Goal: Task Accomplishment & Management: Use online tool/utility

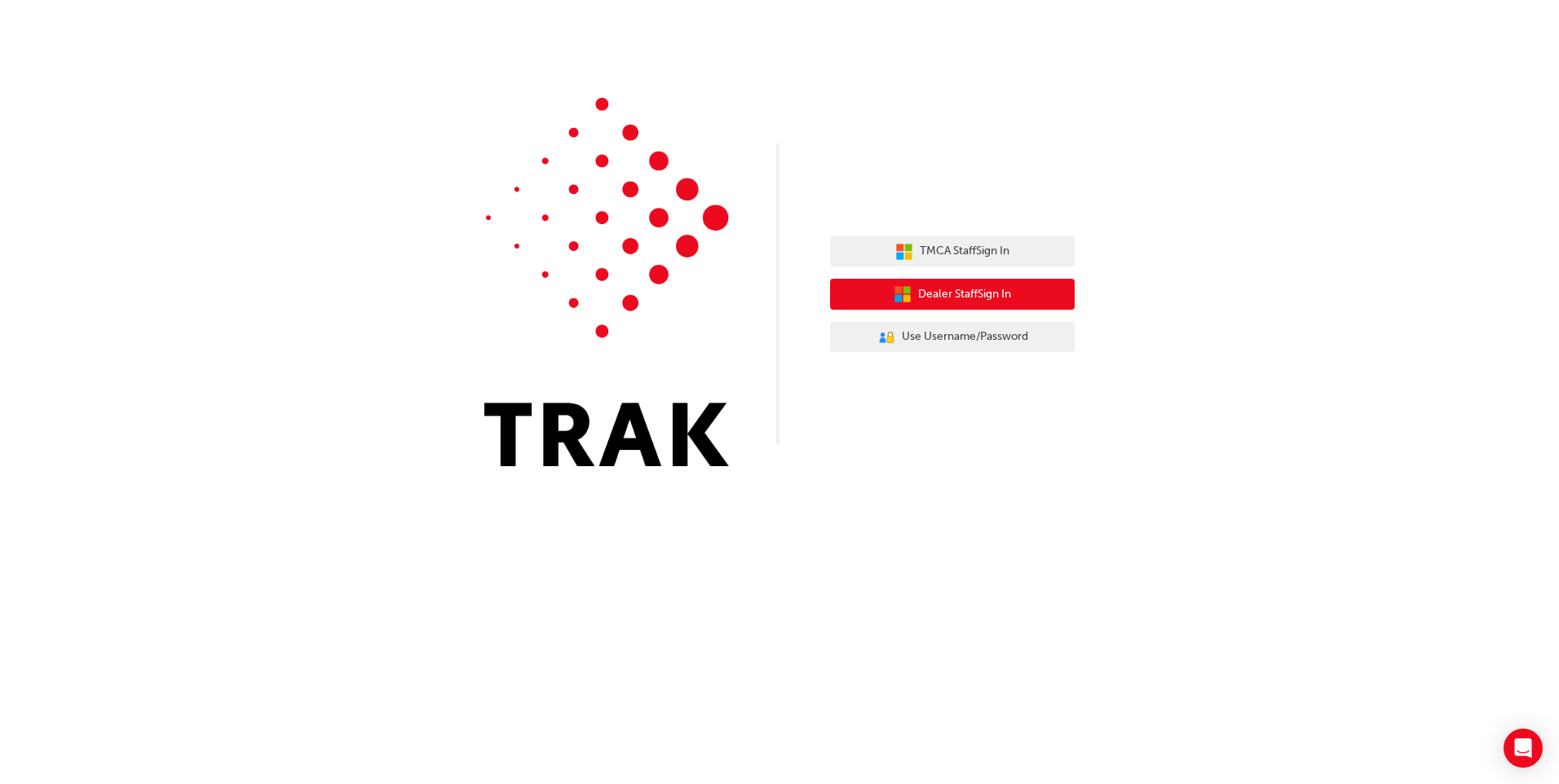
click at [988, 289] on span "Dealer Staff Sign In" at bounding box center [964, 294] width 93 height 18
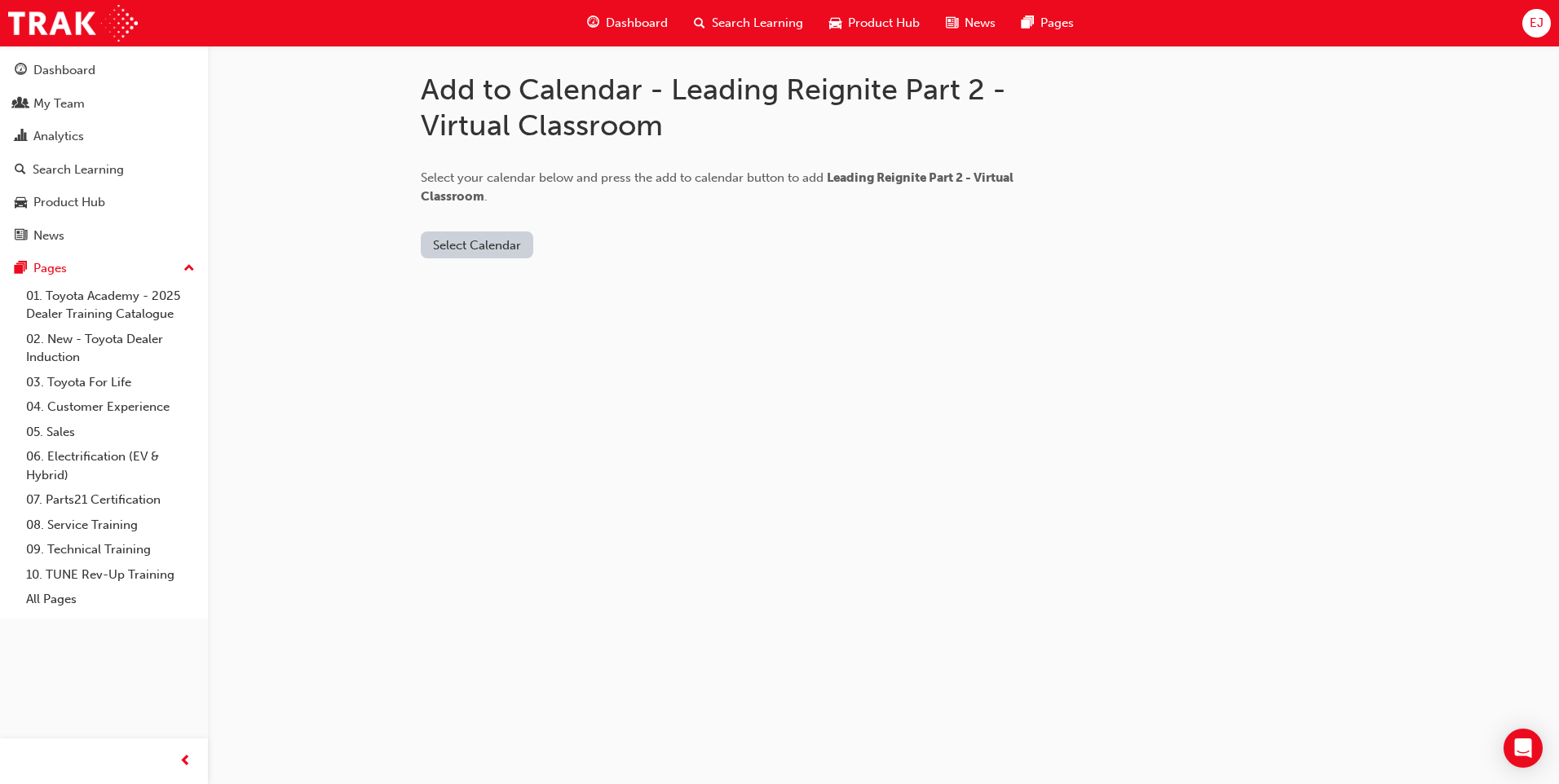
click at [492, 247] on button "Select Calendar" at bounding box center [477, 245] width 112 height 27
click at [491, 290] on div "Outlook.com" at bounding box center [478, 285] width 99 height 18
click at [575, 247] on button "Add to Calendar" at bounding box center [615, 245] width 116 height 27
